Goal: Task Accomplishment & Management: Use online tool/utility

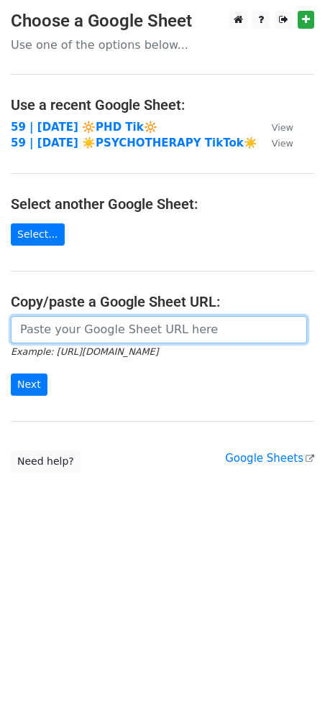
click at [111, 325] on input "url" at bounding box center [159, 329] width 296 height 27
paste input "[URL][DOMAIN_NAME]"
type input "[URL][DOMAIN_NAME]"
click at [11, 374] on input "Next" at bounding box center [29, 385] width 37 height 22
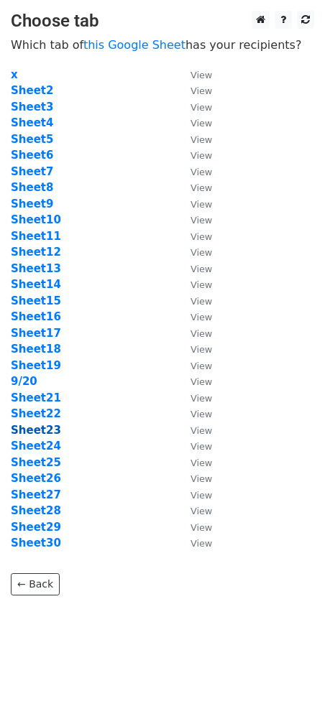
click at [46, 433] on strong "Sheet23" at bounding box center [36, 430] width 50 height 13
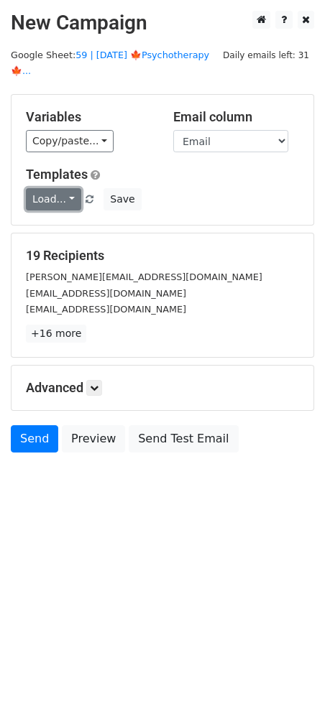
click at [49, 188] on link "Load..." at bounding box center [53, 199] width 55 height 22
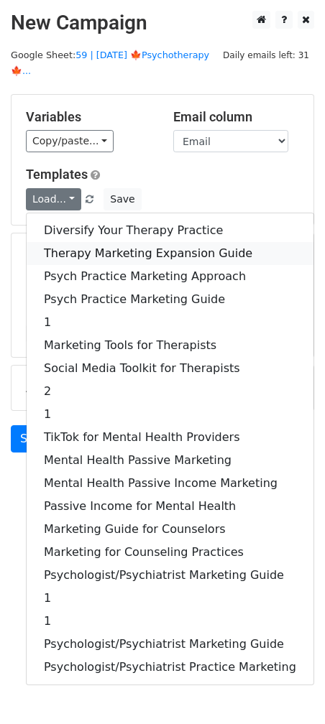
click at [91, 242] on link "Therapy Marketing Expansion Guide" at bounding box center [170, 253] width 287 height 23
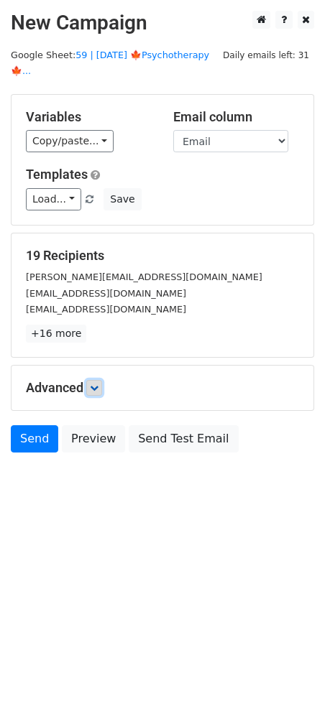
click at [96, 384] on icon at bounding box center [94, 388] width 9 height 9
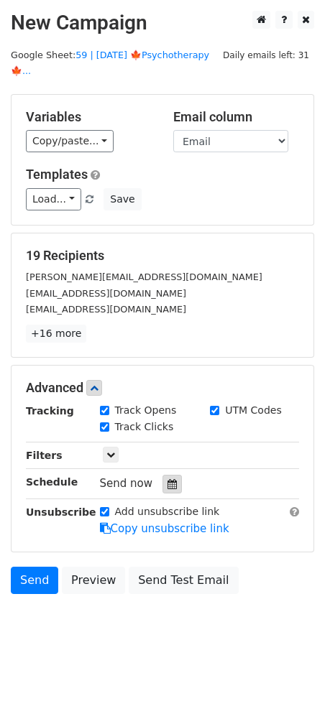
click at [167, 479] on icon at bounding box center [171, 484] width 9 height 10
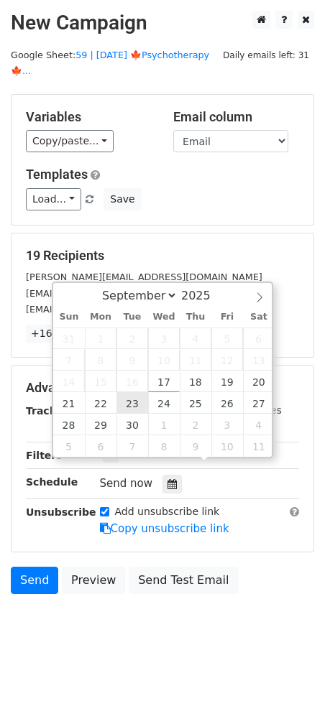
type input "2025-09-23 12:00"
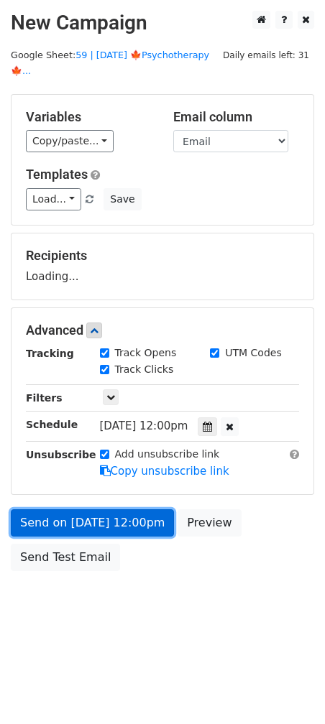
click at [132, 509] on link "Send on Sep 23 at 12:00pm" at bounding box center [92, 522] width 163 height 27
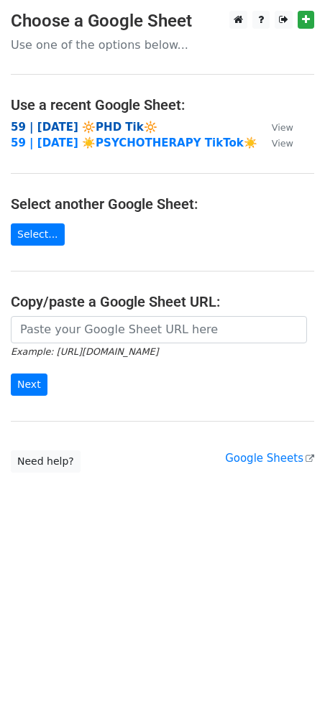
click at [114, 121] on strong "59 | SEPT 1 🔆PHD Tik🔆" at bounding box center [84, 127] width 147 height 13
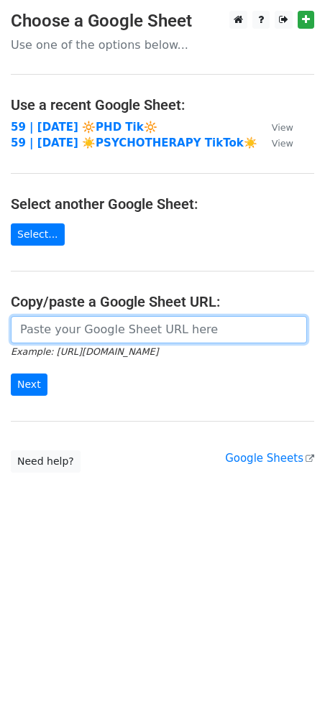
click at [78, 318] on input "url" at bounding box center [159, 329] width 296 height 27
paste input "anthony@anthonyblanco.co"
paste input "[URL][DOMAIN_NAME]"
type input "[URL][DOMAIN_NAME]"
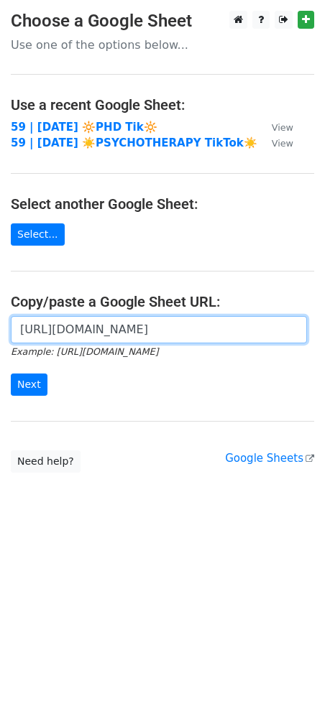
click at [11, 374] on input "Next" at bounding box center [29, 385] width 37 height 22
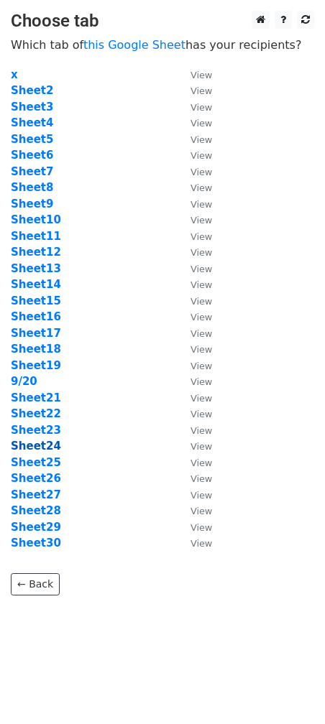
click at [44, 451] on strong "Sheet24" at bounding box center [36, 446] width 50 height 13
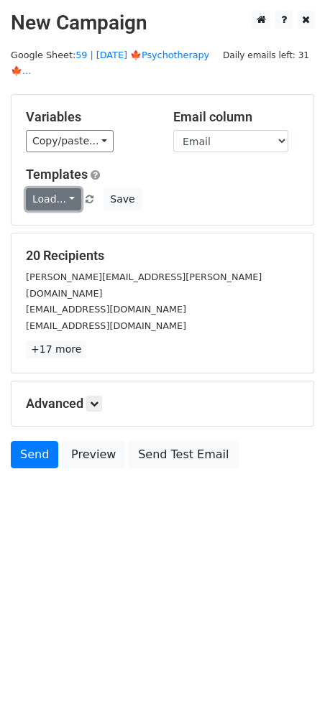
click at [57, 188] on link "Load..." at bounding box center [53, 199] width 55 height 22
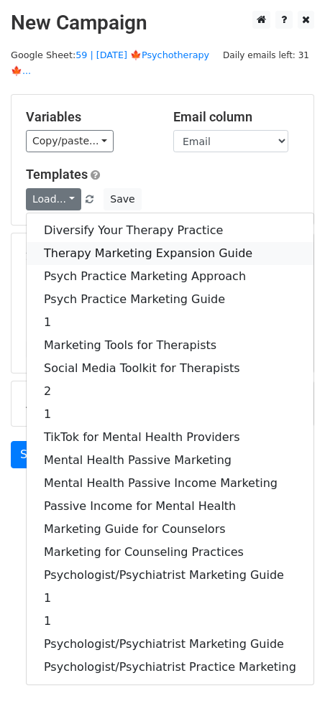
click at [72, 242] on link "Therapy Marketing Expansion Guide" at bounding box center [170, 253] width 287 height 23
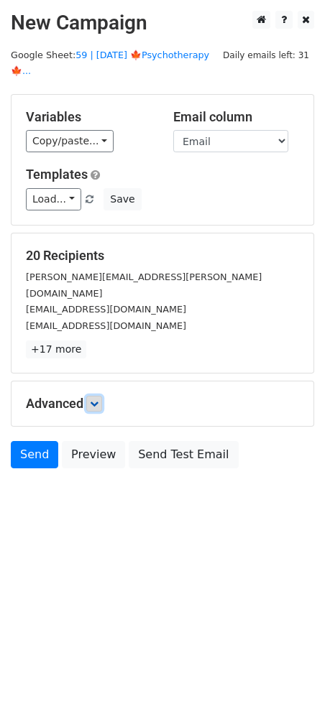
click at [93, 396] on link at bounding box center [94, 404] width 16 height 16
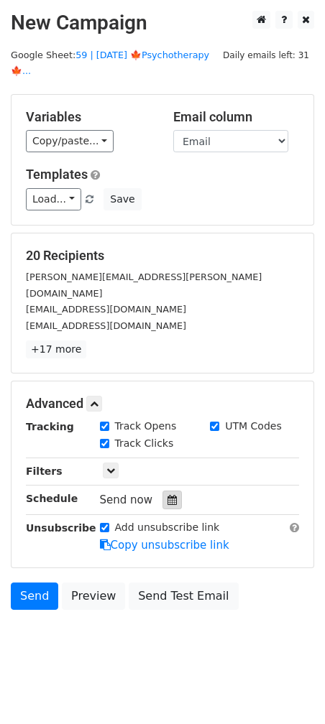
click at [162, 491] on div at bounding box center [171, 500] width 19 height 19
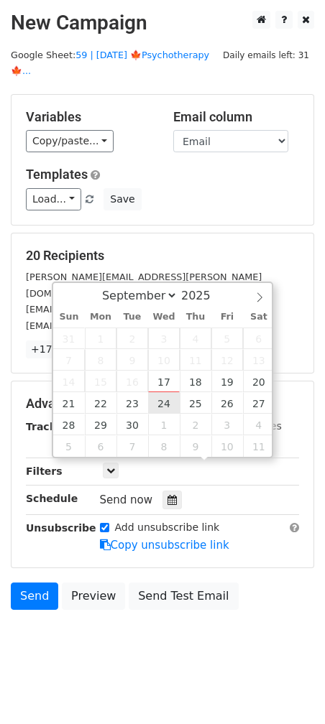
type input "2025-09-24 12:00"
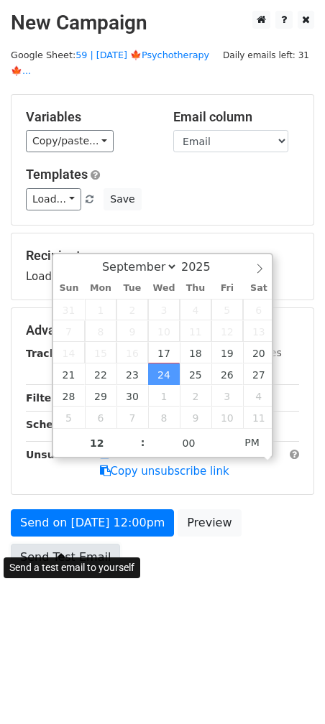
click at [98, 544] on link "Send Test Email" at bounding box center [65, 557] width 109 height 27
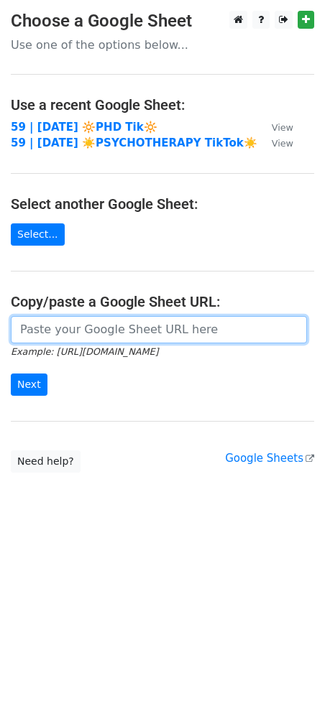
click at [124, 341] on input "url" at bounding box center [159, 329] width 296 height 27
paste input "[URL][DOMAIN_NAME]"
type input "[URL][DOMAIN_NAME]"
click at [11, 374] on input "Next" at bounding box center [29, 385] width 37 height 22
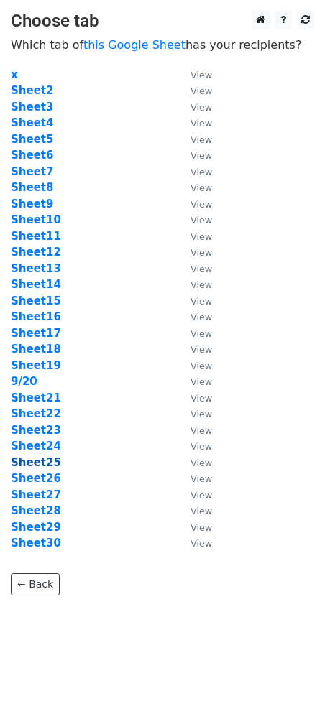
click at [45, 461] on strong "Sheet25" at bounding box center [36, 462] width 50 height 13
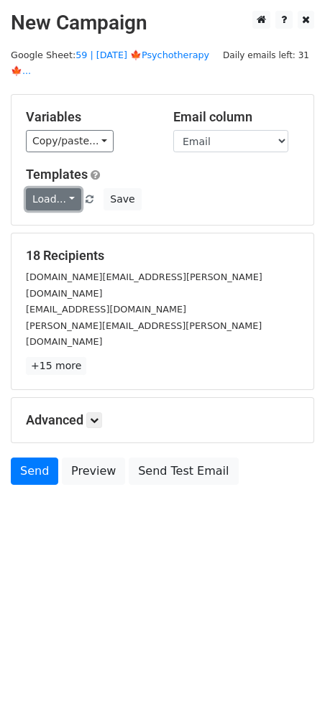
click at [62, 188] on link "Load..." at bounding box center [53, 199] width 55 height 22
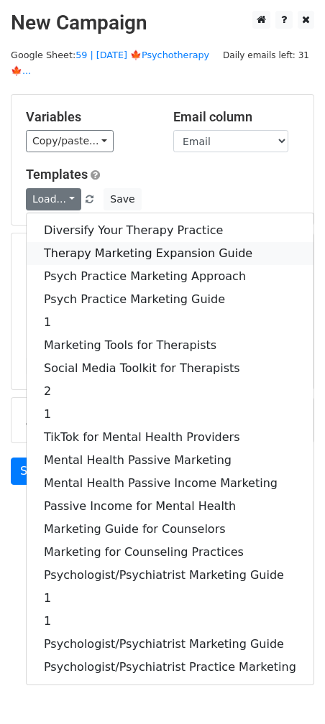
click at [111, 242] on link "Therapy Marketing Expansion Guide" at bounding box center [170, 253] width 287 height 23
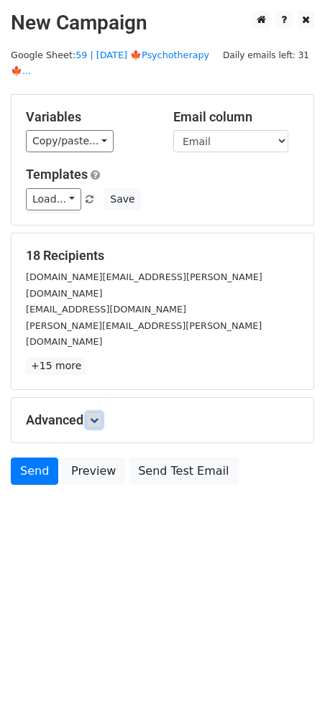
click at [97, 412] on link at bounding box center [94, 420] width 16 height 16
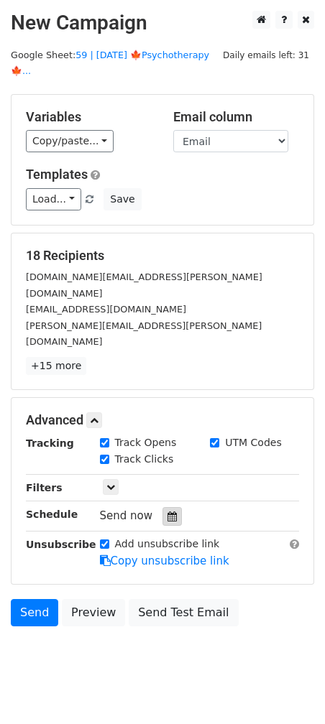
click at [168, 512] on icon at bounding box center [171, 517] width 9 height 10
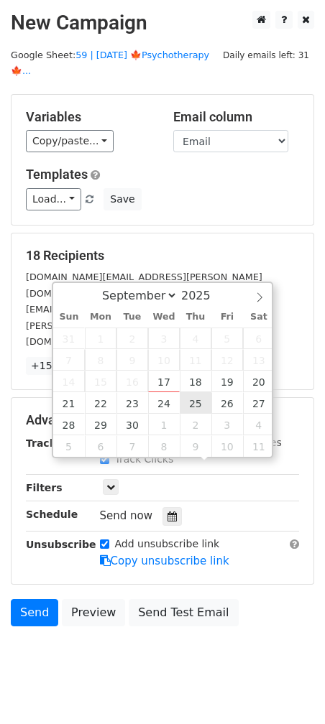
type input "2025-09-25 12:00"
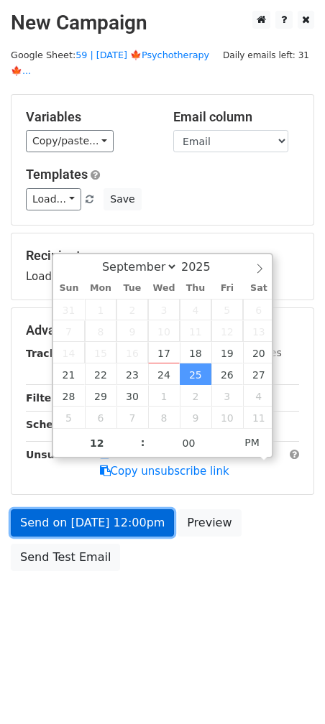
click at [159, 509] on link "Send on Sep 25 at 12:00pm" at bounding box center [92, 522] width 163 height 27
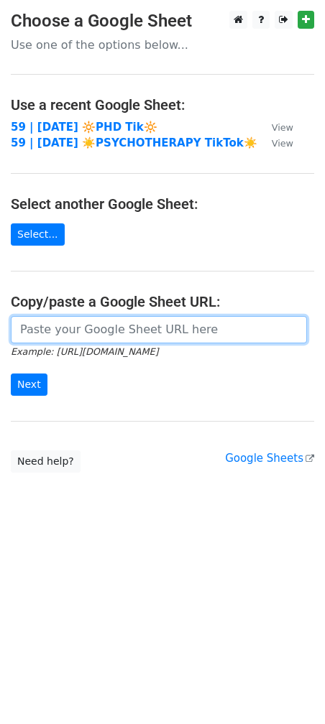
click at [110, 330] on input "url" at bounding box center [159, 329] width 296 height 27
paste input "[URL][DOMAIN_NAME]"
type input "[URL][DOMAIN_NAME]"
click at [11, 374] on input "Next" at bounding box center [29, 385] width 37 height 22
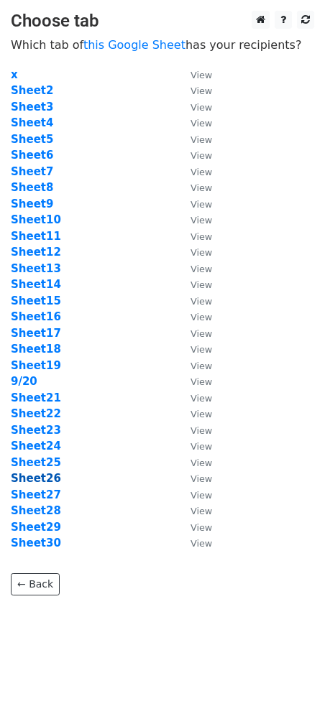
click at [45, 475] on strong "Sheet26" at bounding box center [36, 478] width 50 height 13
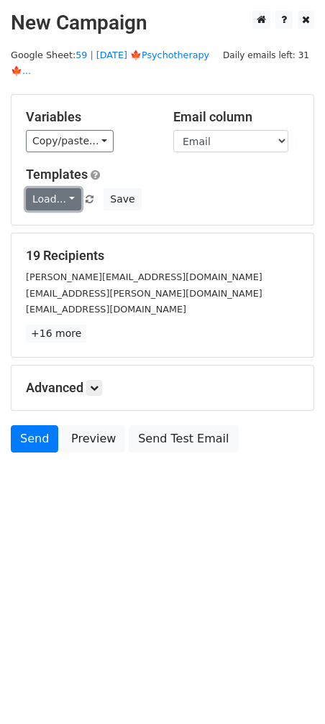
click at [57, 188] on link "Load..." at bounding box center [53, 199] width 55 height 22
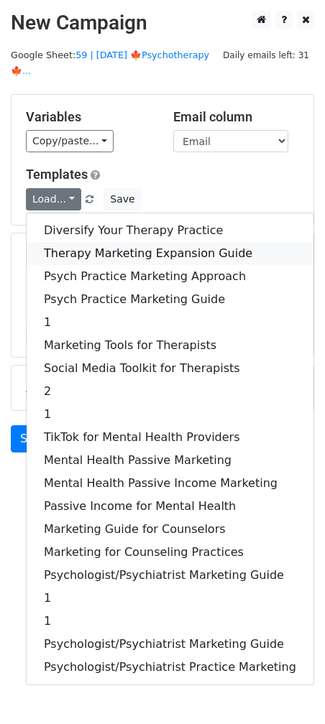
click at [68, 242] on link "Therapy Marketing Expansion Guide" at bounding box center [170, 253] width 287 height 23
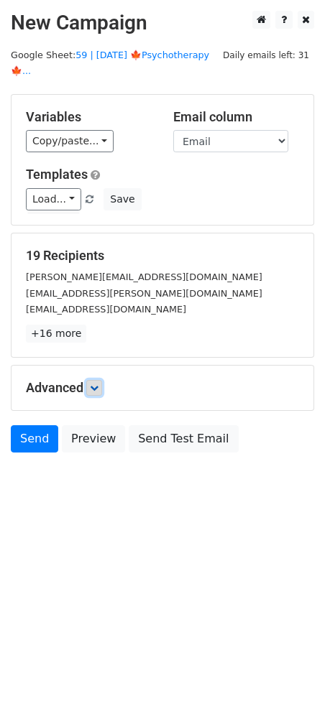
click at [98, 384] on icon at bounding box center [94, 388] width 9 height 9
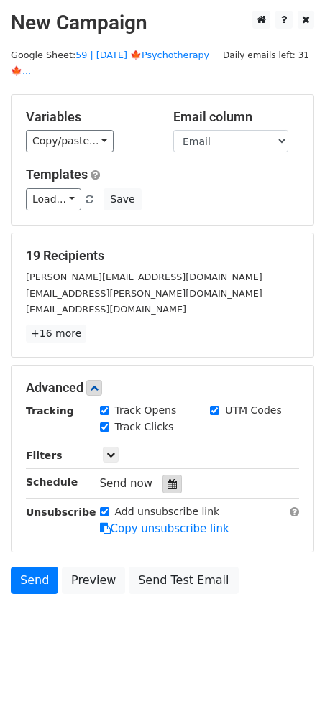
click at [167, 479] on icon at bounding box center [171, 484] width 9 height 10
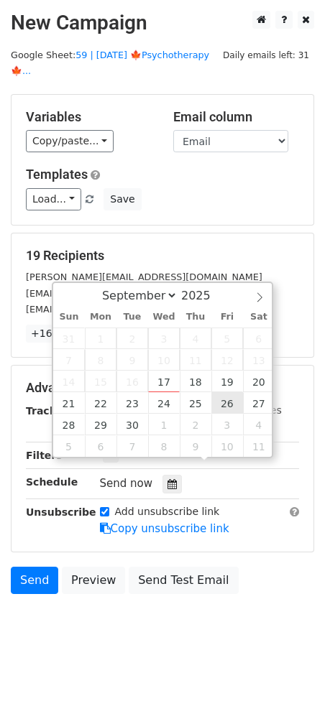
type input "2025-09-26 12:00"
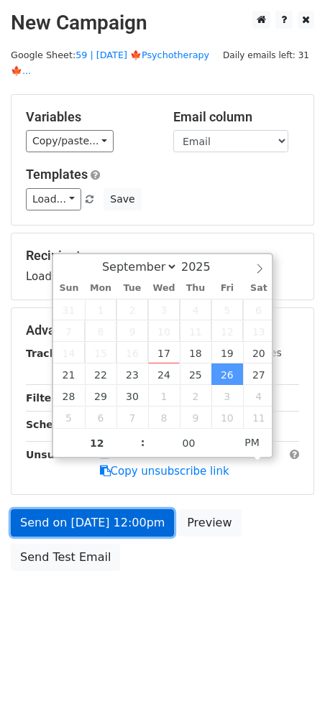
click at [141, 509] on link "Send on Sep 26 at 12:00pm" at bounding box center [92, 522] width 163 height 27
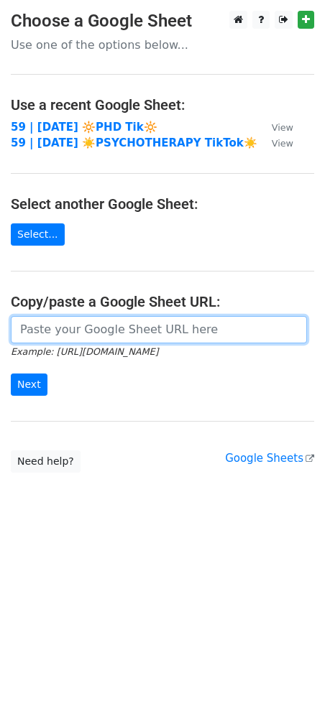
click at [87, 318] on input "url" at bounding box center [159, 329] width 296 height 27
paste input "https://docs.google.com/spreadsheets/d/1AhY0atU6necfEGkM3fyWchyyTTBVxH6CLCtDW69…"
type input "https://docs.google.com/spreadsheets/d/1AhY0atU6necfEGkM3fyWchyyTTBVxH6CLCtDW69…"
click at [11, 374] on input "Next" at bounding box center [29, 385] width 37 height 22
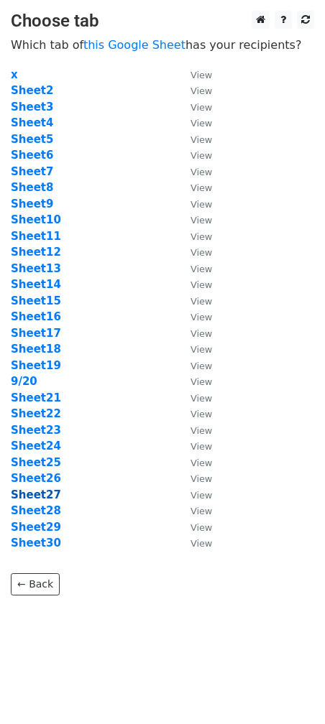
click at [38, 490] on strong "Sheet27" at bounding box center [36, 495] width 50 height 13
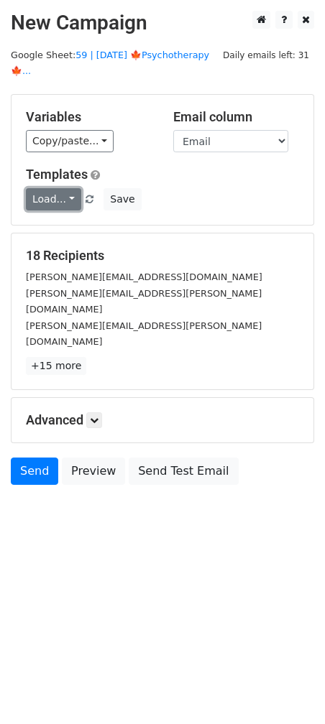
click at [56, 189] on link "Load..." at bounding box center [53, 199] width 55 height 22
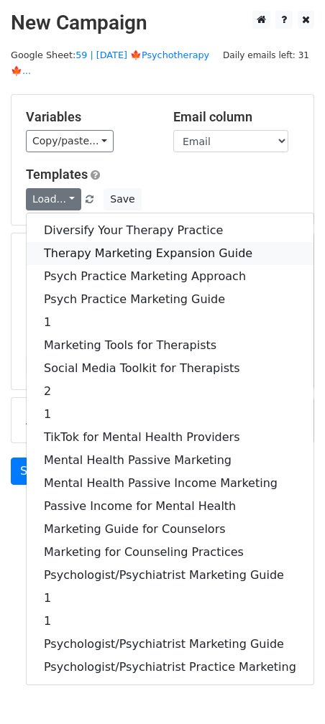
click at [81, 242] on link "Therapy Marketing Expansion Guide" at bounding box center [170, 253] width 287 height 23
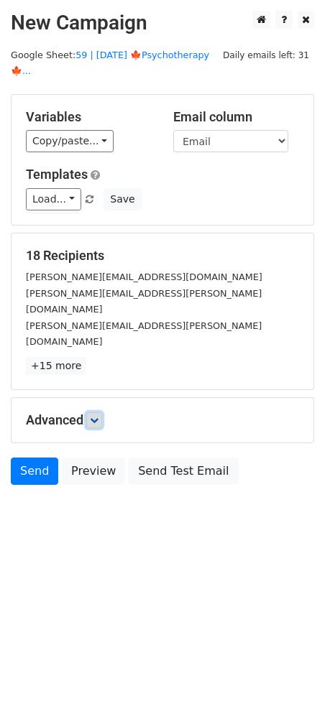
click at [96, 416] on icon at bounding box center [94, 420] width 9 height 9
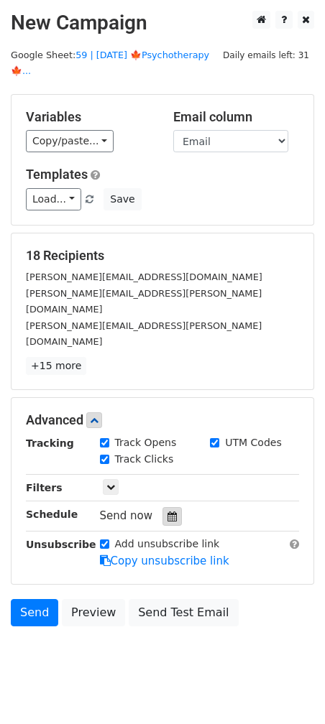
click at [162, 507] on div at bounding box center [171, 516] width 19 height 19
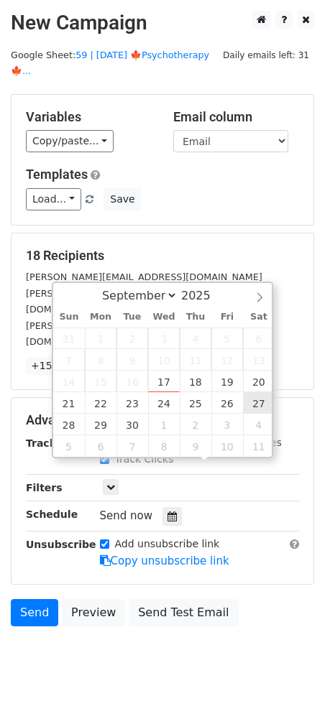
type input "[DATE] 12:00"
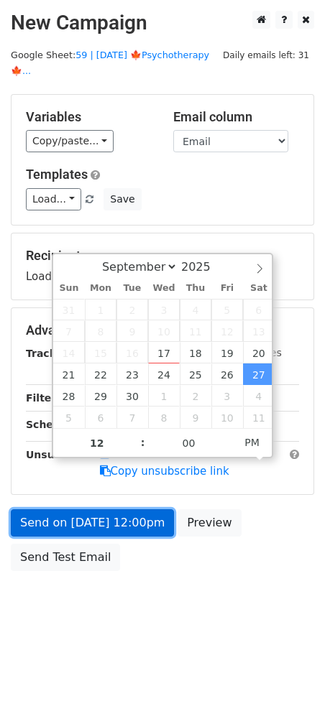
click at [132, 509] on link "Send on [DATE] 12:00pm" at bounding box center [92, 522] width 163 height 27
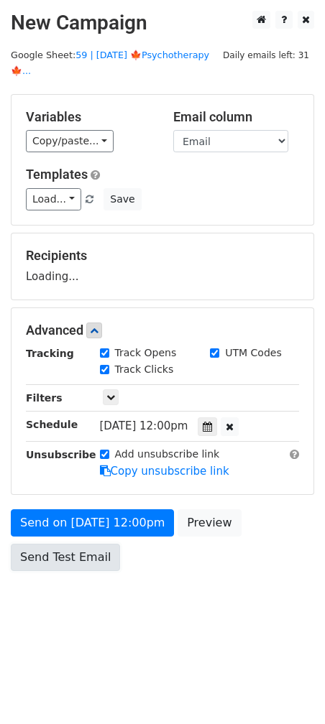
click at [55, 544] on link "Send Test Email" at bounding box center [65, 557] width 109 height 27
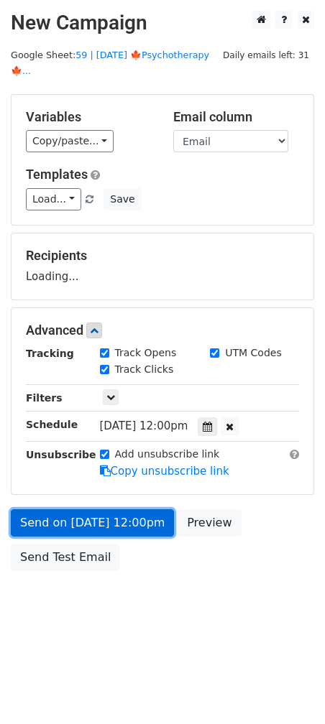
click at [68, 509] on link "Send on Sep 27 at 12:00pm" at bounding box center [92, 522] width 163 height 27
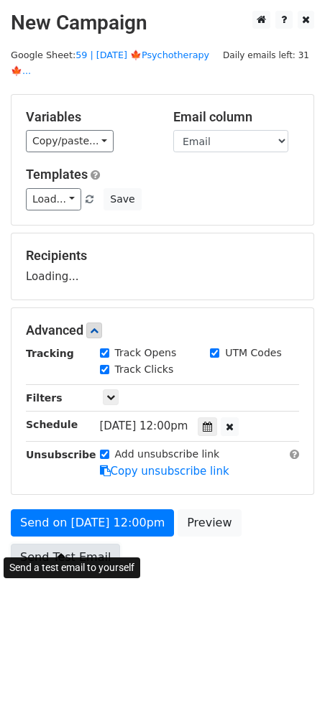
click at [55, 544] on link "Send Test Email" at bounding box center [65, 557] width 109 height 27
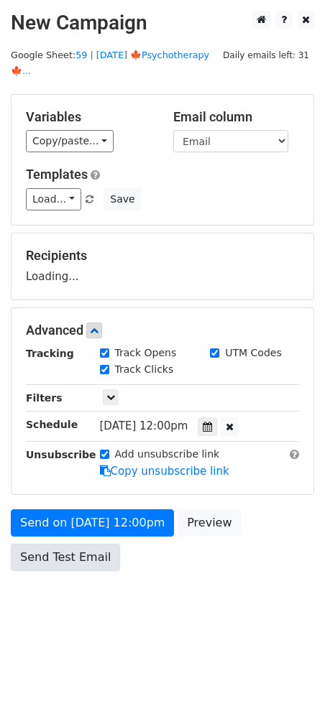
click at [55, 544] on link "Send Test Email" at bounding box center [65, 557] width 109 height 27
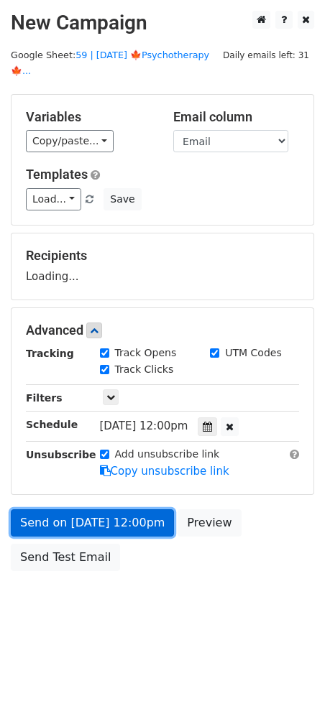
click at [55, 513] on link "Send on Sep 27 at 12:00pm" at bounding box center [92, 522] width 163 height 27
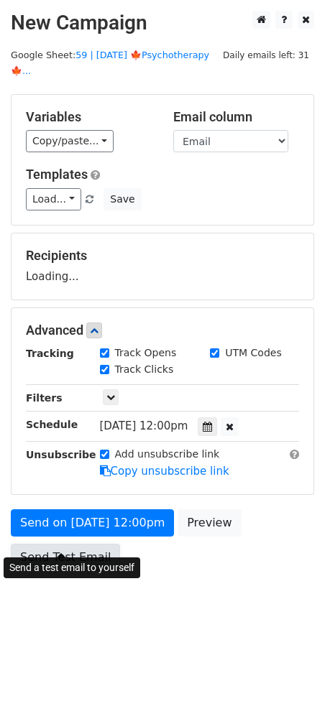
click at [48, 544] on link "Send Test Email" at bounding box center [65, 557] width 109 height 27
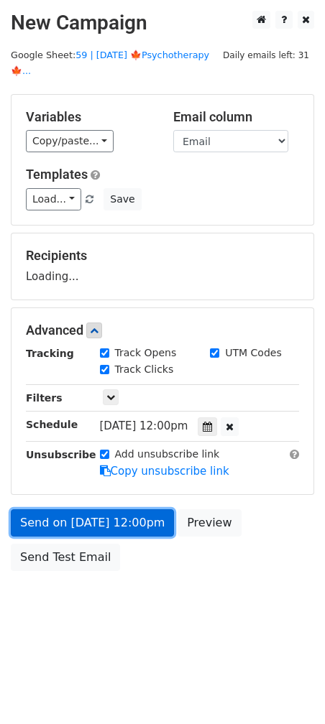
click at [56, 509] on link "Send on Sep 27 at 12:00pm" at bounding box center [92, 522] width 163 height 27
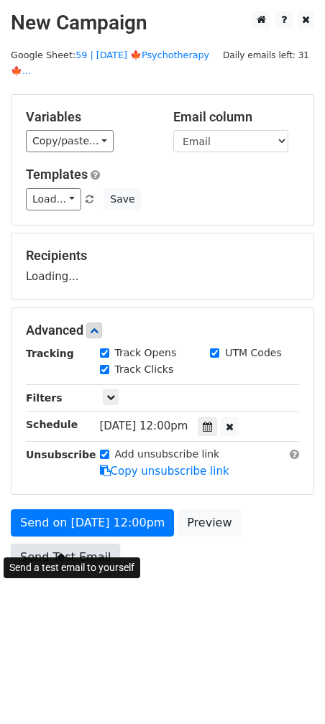
click at [47, 544] on link "Send Test Email" at bounding box center [65, 557] width 109 height 27
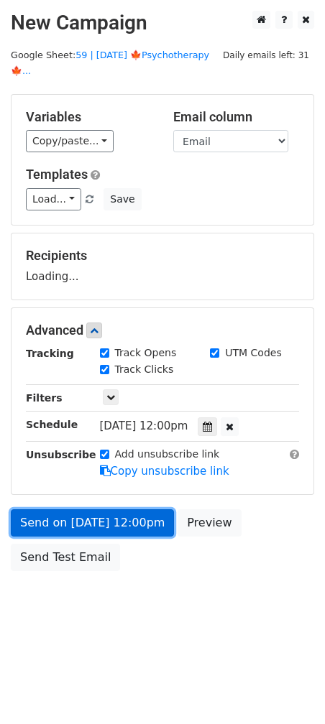
click at [61, 509] on link "Send on Sep 27 at 12:00pm" at bounding box center [92, 522] width 163 height 27
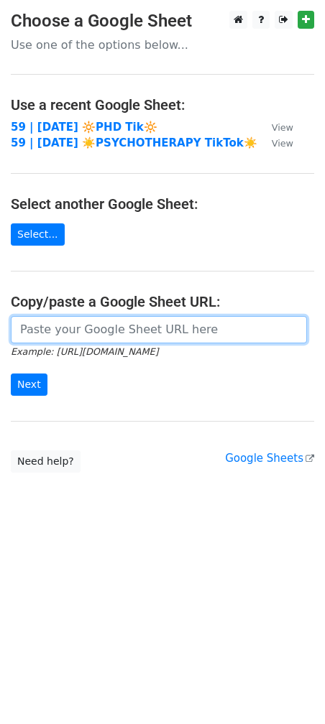
click at [92, 326] on input "url" at bounding box center [159, 329] width 296 height 27
paste input "[URL][DOMAIN_NAME]"
type input "[URL][DOMAIN_NAME]"
click at [11, 374] on input "Next" at bounding box center [29, 385] width 37 height 22
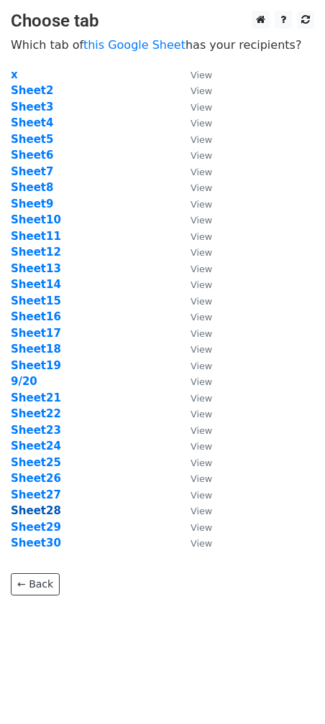
click at [47, 506] on strong "Sheet28" at bounding box center [36, 510] width 50 height 13
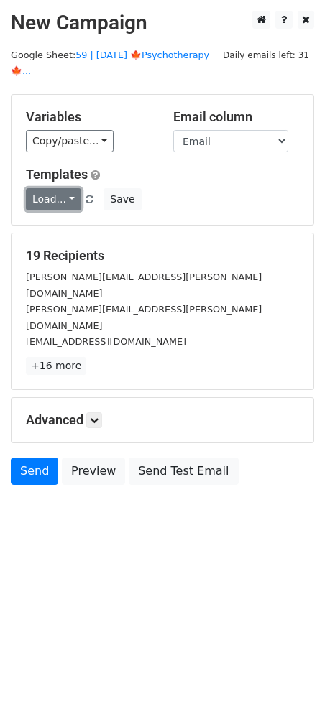
click at [62, 188] on link "Load..." at bounding box center [53, 199] width 55 height 22
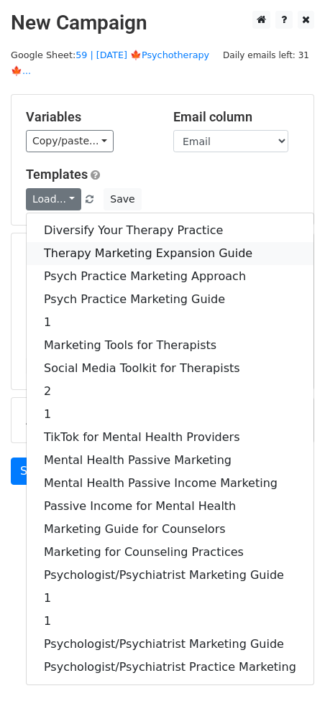
click at [73, 242] on link "Therapy Marketing Expansion Guide" at bounding box center [170, 253] width 287 height 23
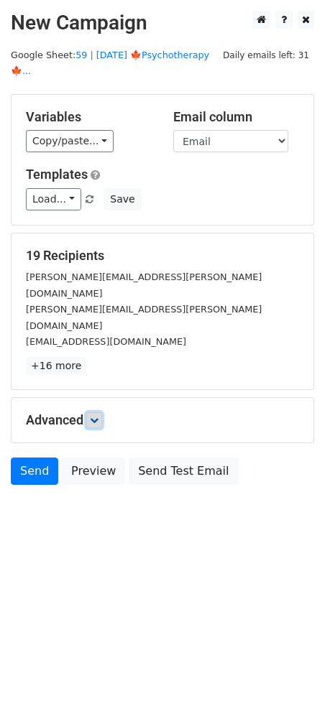
click at [97, 416] on icon at bounding box center [94, 420] width 9 height 9
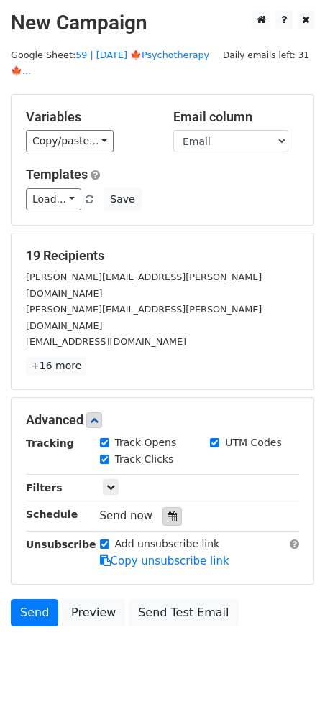
click at [162, 507] on div at bounding box center [171, 516] width 19 height 19
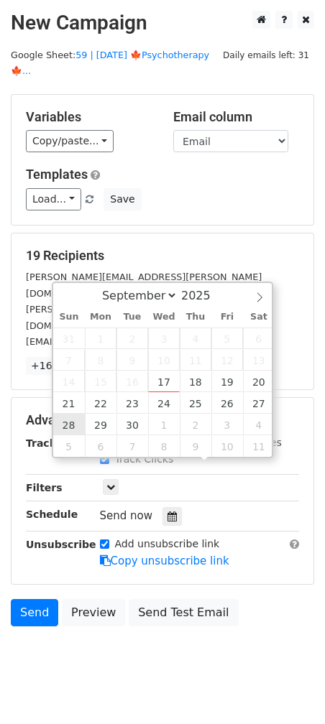
type input "2025-09-28 12:00"
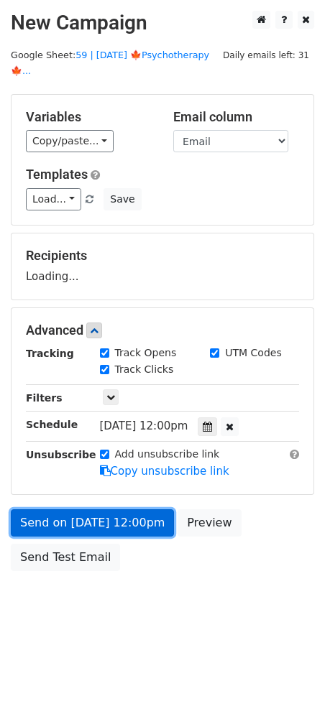
click at [77, 509] on link "Send on Sep 28 at 12:00pm" at bounding box center [92, 522] width 163 height 27
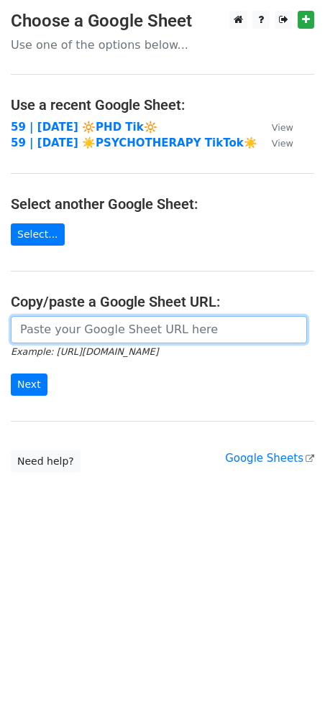
click at [80, 318] on input "url" at bounding box center [159, 329] width 296 height 27
paste input "[URL][DOMAIN_NAME]"
type input "[URL][DOMAIN_NAME]"
click at [11, 374] on input "Next" at bounding box center [29, 385] width 37 height 22
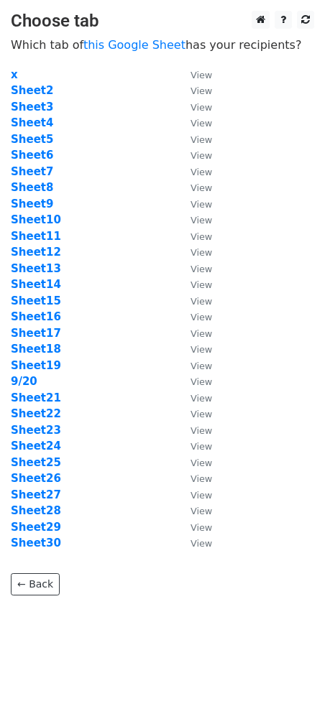
click at [47, 533] on td "Sheet29" at bounding box center [93, 527] width 165 height 17
click at [43, 529] on strong "Sheet29" at bounding box center [36, 527] width 50 height 13
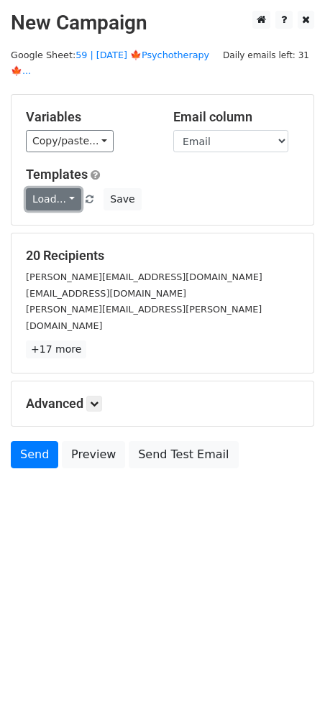
click at [47, 188] on link "Load..." at bounding box center [53, 199] width 55 height 22
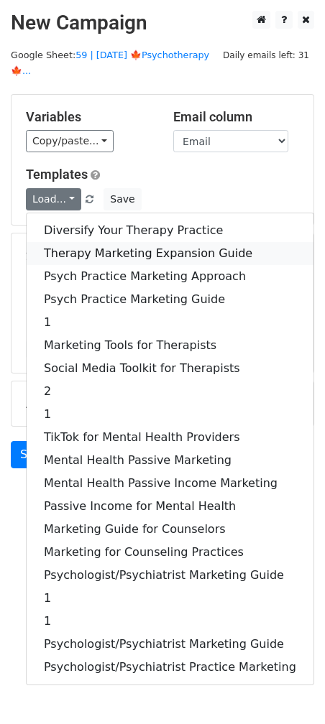
click at [96, 242] on link "Therapy Marketing Expansion Guide" at bounding box center [170, 253] width 287 height 23
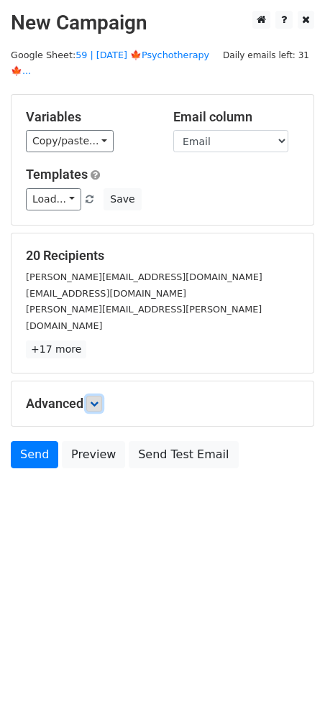
click at [96, 399] on icon at bounding box center [94, 403] width 9 height 9
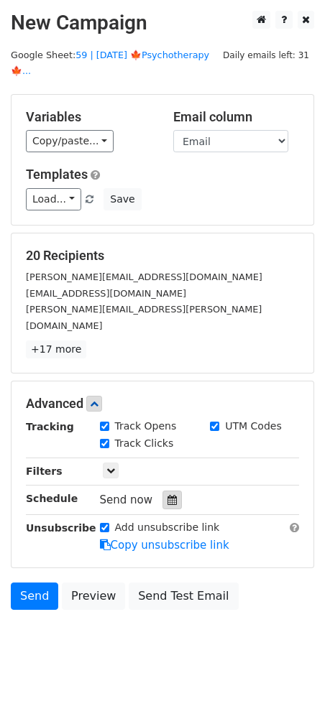
click at [167, 495] on icon at bounding box center [171, 500] width 9 height 10
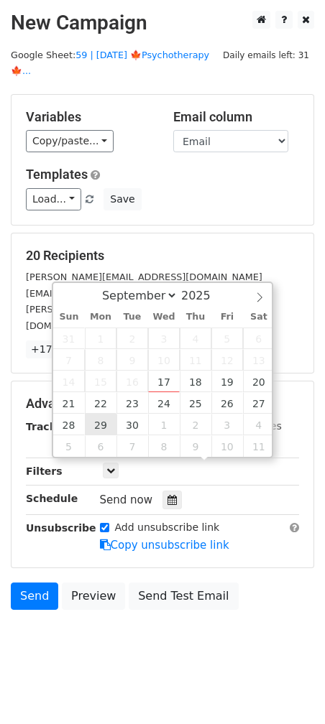
type input "2025-09-29 12:00"
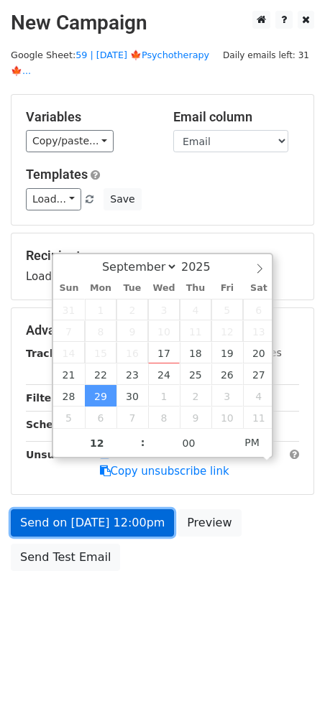
click at [101, 509] on link "Send on Sep 29 at 12:00pm" at bounding box center [92, 522] width 163 height 27
